Goal: Use online tool/utility: Utilize a website feature to perform a specific function

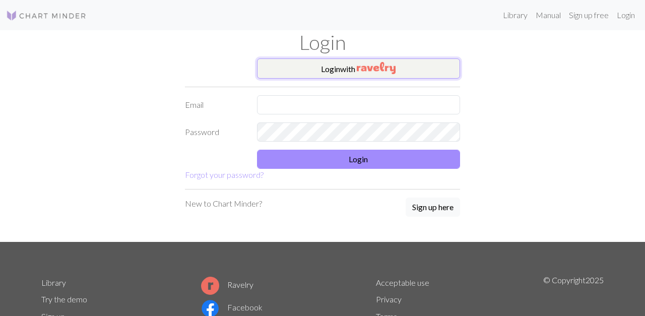
click at [366, 69] on img "button" at bounding box center [376, 68] width 39 height 12
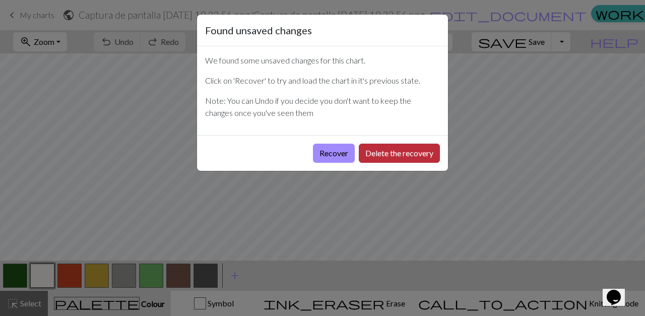
click at [383, 157] on button "Delete the recovery" at bounding box center [399, 153] width 81 height 19
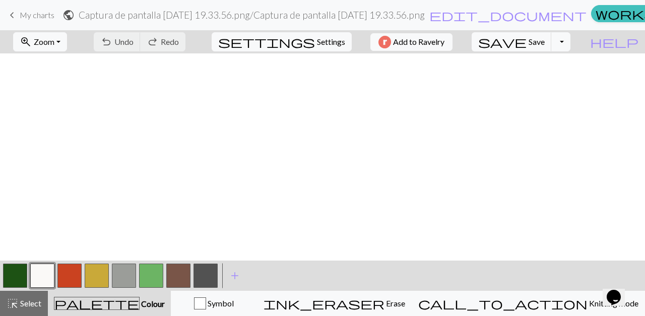
scroll to position [914, 0]
click at [320, 42] on span "Settings" at bounding box center [331, 42] width 28 height 12
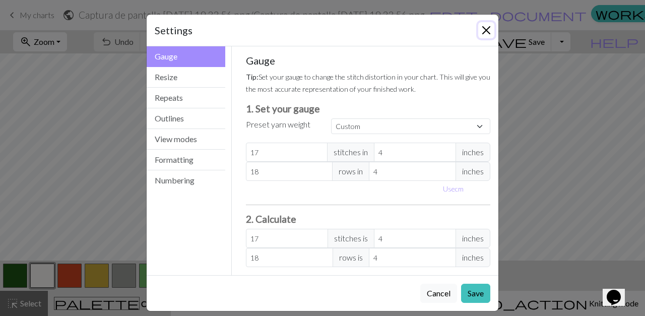
click at [485, 31] on button "Close" at bounding box center [486, 30] width 16 height 16
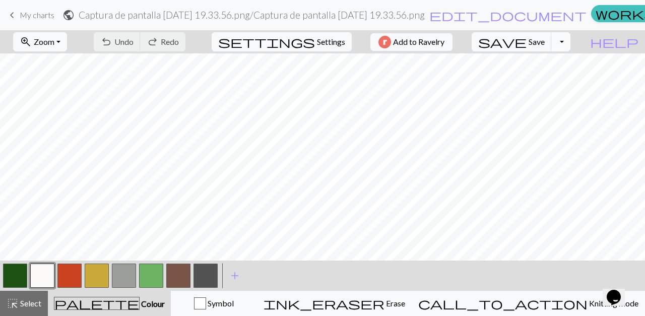
click at [570, 44] on button "Toggle Dropdown" at bounding box center [560, 41] width 19 height 19
click at [554, 80] on button "save_alt Download" at bounding box center [486, 80] width 166 height 16
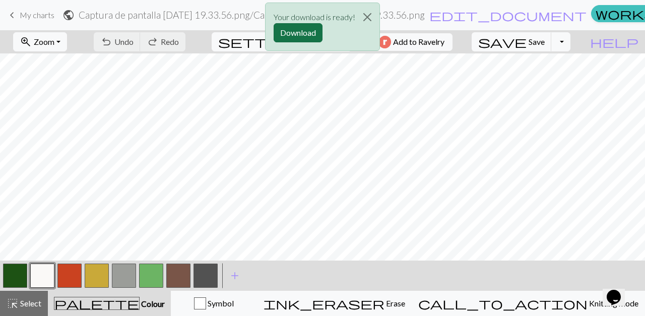
click at [303, 31] on button "Download" at bounding box center [298, 32] width 49 height 19
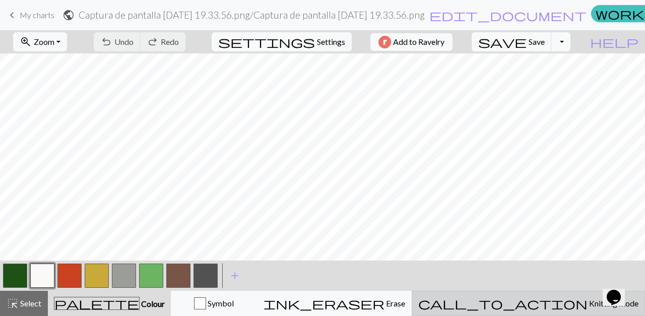
click at [587, 303] on span "Knitting mode" at bounding box center [612, 303] width 51 height 10
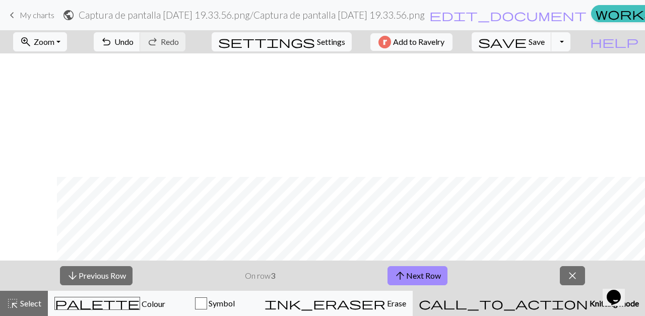
scroll to position [1037, 57]
click at [421, 275] on button "arrow_upward Next Row" at bounding box center [417, 275] width 60 height 19
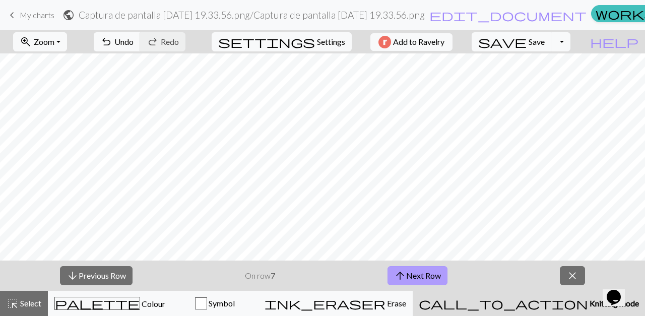
click at [421, 275] on button "arrow_upward Next Row" at bounding box center [417, 275] width 60 height 19
click at [420, 275] on button "arrow_upward Next Row" at bounding box center [417, 275] width 60 height 19
click at [419, 276] on button "arrow_upward Next Row" at bounding box center [419, 275] width 60 height 19
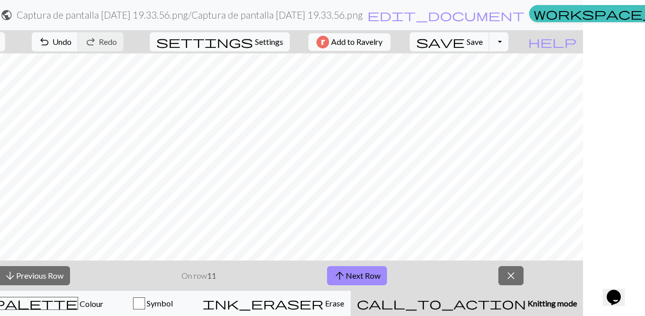
scroll to position [0, 64]
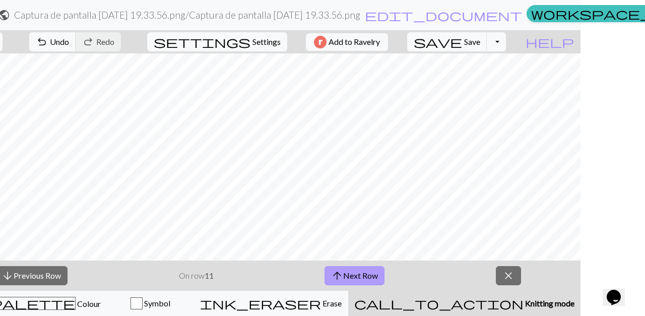
click at [361, 277] on button "arrow_upward Next Row" at bounding box center [354, 275] width 60 height 19
